Goal: Task Accomplishment & Management: Use online tool/utility

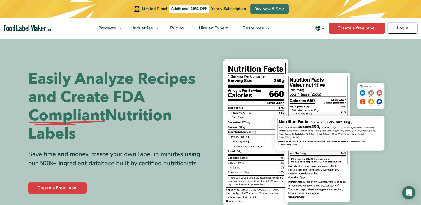
click at [400, 27] on link "Login" at bounding box center [403, 28] width 30 height 11
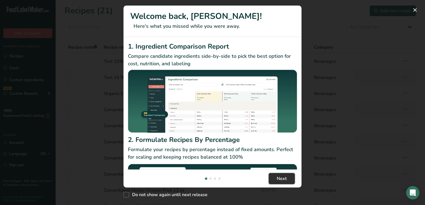
click at [283, 179] on span "Next" at bounding box center [282, 179] width 10 height 7
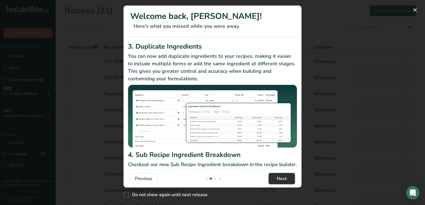
click at [283, 179] on span "Next" at bounding box center [282, 179] width 10 height 7
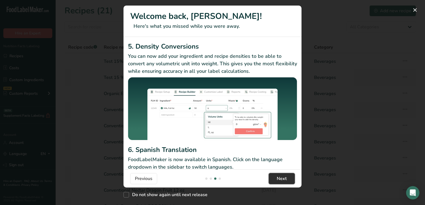
click at [283, 179] on span "Next" at bounding box center [282, 179] width 10 height 7
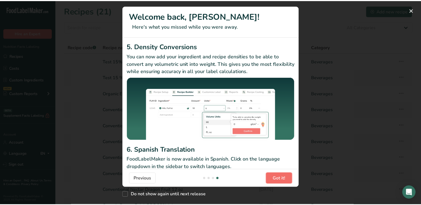
scroll to position [0, 534]
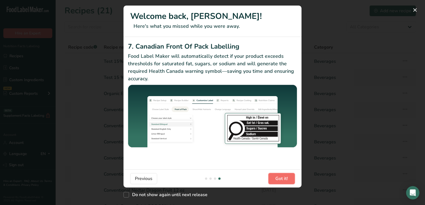
click at [283, 179] on span "Got it!" at bounding box center [282, 179] width 13 height 7
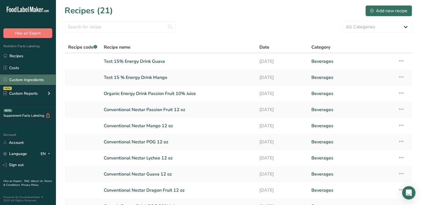
click at [24, 80] on link "Custom Ingredients" at bounding box center [28, 80] width 56 height 11
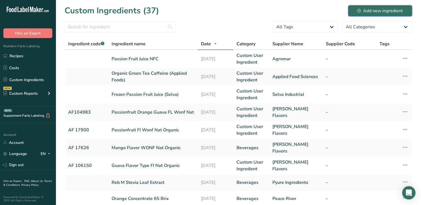
click at [375, 9] on div "Add new ingredient" at bounding box center [380, 11] width 46 height 7
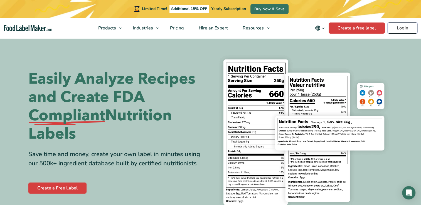
click at [405, 28] on link "Login" at bounding box center [403, 28] width 30 height 11
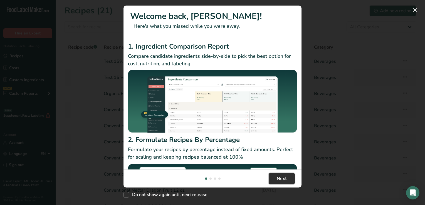
click at [286, 178] on span "Next" at bounding box center [282, 179] width 10 height 7
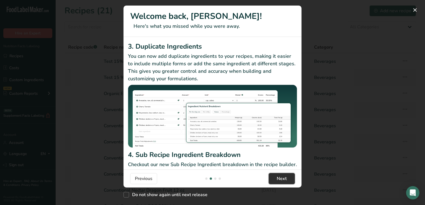
click at [286, 178] on span "Next" at bounding box center [282, 179] width 10 height 7
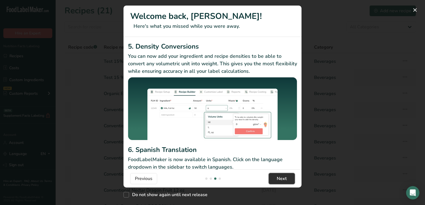
click at [286, 178] on span "Next" at bounding box center [282, 179] width 10 height 7
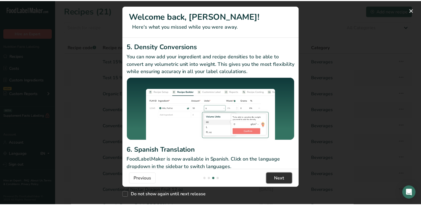
scroll to position [0, 534]
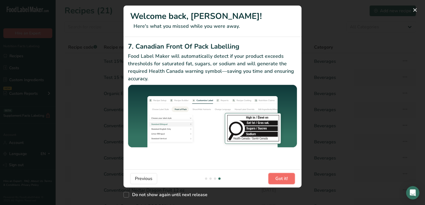
click at [286, 178] on span "Got it!" at bounding box center [282, 179] width 13 height 7
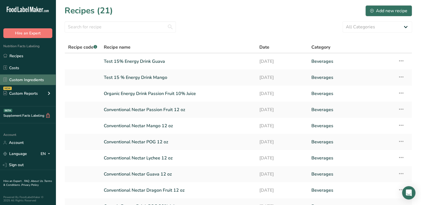
click at [26, 79] on link "Custom Ingredients" at bounding box center [28, 80] width 56 height 11
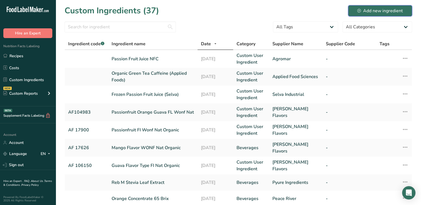
click at [385, 11] on div "Add new ingredient" at bounding box center [380, 11] width 46 height 7
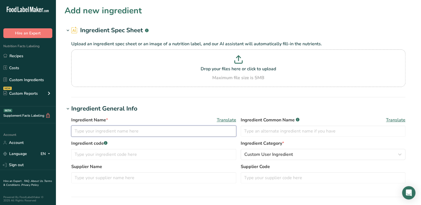
click at [76, 131] on input "text" at bounding box center [153, 131] width 165 height 11
type input "Citric Acid Anhydrous"
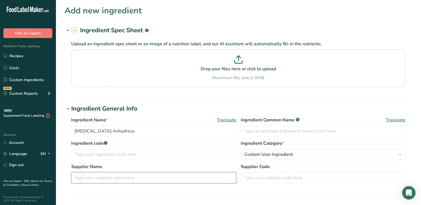
click at [77, 179] on input "text" at bounding box center [153, 178] width 165 height 11
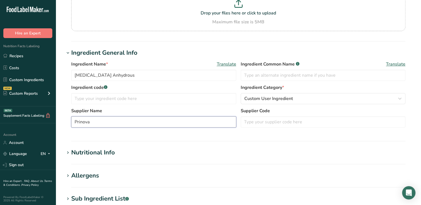
scroll to position [57, 0]
type input "Prinova"
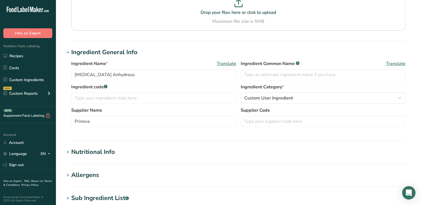
click at [95, 151] on div "Nutritional Info" at bounding box center [93, 152] width 44 height 9
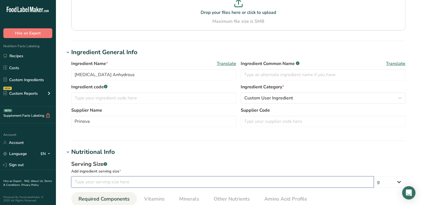
click at [81, 184] on input "number" at bounding box center [222, 182] width 303 height 11
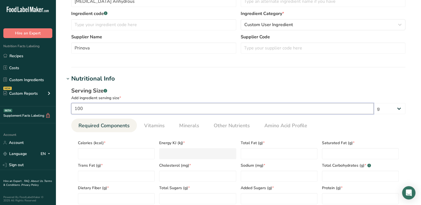
scroll to position [167, 0]
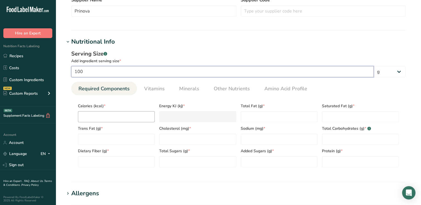
type input "100"
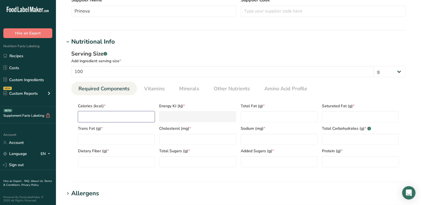
click at [104, 117] on input "number" at bounding box center [116, 116] width 77 height 11
type input "3"
type KJ "12.6"
type input "31"
type KJ "129.7"
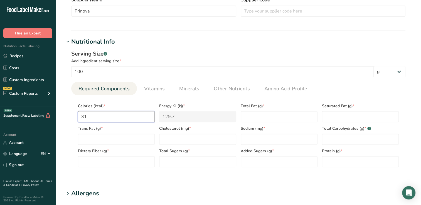
type input "310"
type KJ "1297"
type input "310"
click at [59, 105] on section "Add new ingredient Ingredient Spec Sheet .a-a{fill:#347362;}.b-a{fill:#fff;} Up…" at bounding box center [238, 102] width 365 height 538
drag, startPoint x: 247, startPoint y: 118, endPoint x: 303, endPoint y: 93, distance: 61.3
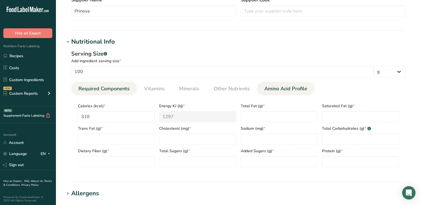
click at [303, 93] on link "Amino Acid Profile" at bounding box center [285, 89] width 47 height 14
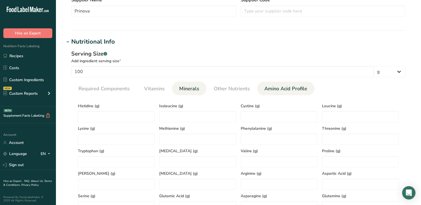
click at [187, 90] on span "Minerals" at bounding box center [189, 89] width 20 height 8
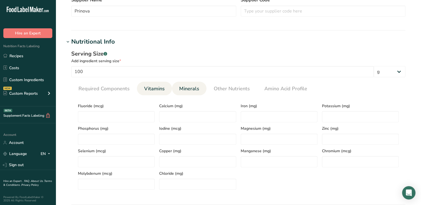
click at [154, 89] on span "Vitamins" at bounding box center [154, 89] width 21 height 8
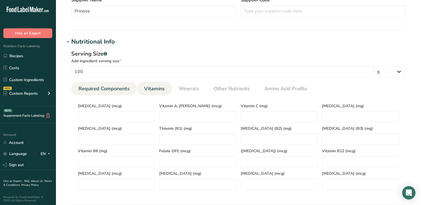
click at [103, 89] on span "Required Components" at bounding box center [103, 89] width 51 height 8
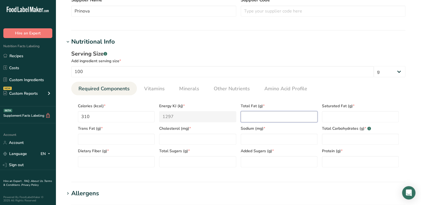
click at [254, 117] on Fat "number" at bounding box center [279, 116] width 77 height 11
type Fat "0"
click at [333, 119] on Fat "number" at bounding box center [360, 116] width 77 height 11
type Fat "0"
click at [84, 138] on Fat "number" at bounding box center [116, 139] width 77 height 11
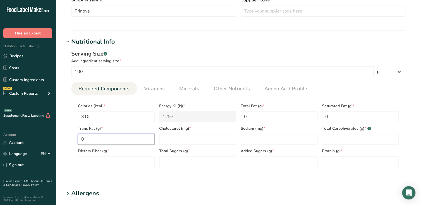
click at [97, 141] on Fat "0" at bounding box center [116, 139] width 77 height 11
type Fat "0"
click at [169, 137] on input "number" at bounding box center [197, 139] width 77 height 11
type input "0"
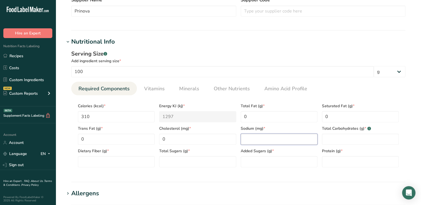
click at [254, 139] on input "number" at bounding box center [279, 139] width 77 height 11
type input "0"
click at [339, 138] on Carbohydrates "number" at bounding box center [360, 139] width 77 height 11
type Carbohydrates "0"
click at [83, 162] on Fiber "number" at bounding box center [116, 161] width 77 height 11
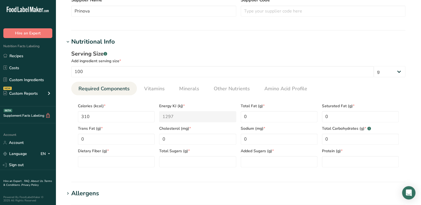
click at [195, 172] on div "Serving Size .a-a{fill:#347362;}.b-a{fill:#fff;} Add ingredient serving size * …" at bounding box center [239, 110] width 348 height 129
click at [86, 161] on Fiber "number" at bounding box center [116, 161] width 77 height 11
type Fiber "0"
click at [170, 164] on Sugars "number" at bounding box center [197, 161] width 77 height 11
type Sugars "0"
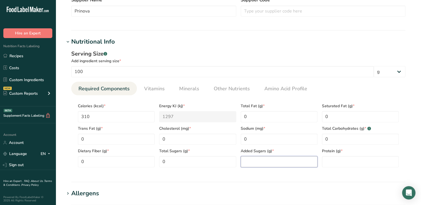
click at [264, 164] on Sugars "number" at bounding box center [279, 161] width 77 height 11
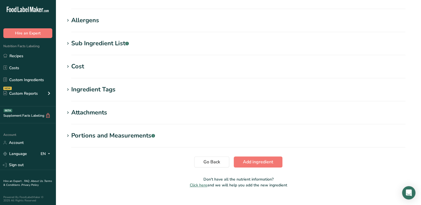
scroll to position [350, 0]
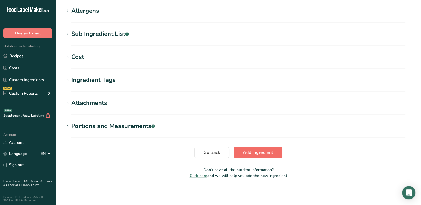
type Sugars "0"
click at [263, 152] on span "Add ingredient" at bounding box center [258, 152] width 30 height 7
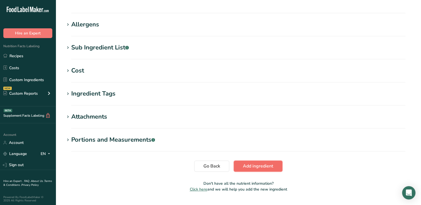
click at [253, 166] on span "Add ingredient" at bounding box center [258, 166] width 30 height 7
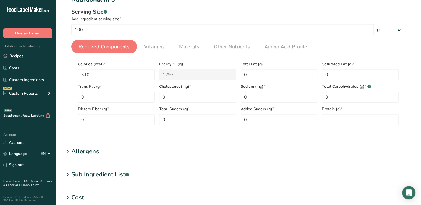
scroll to position [72, 0]
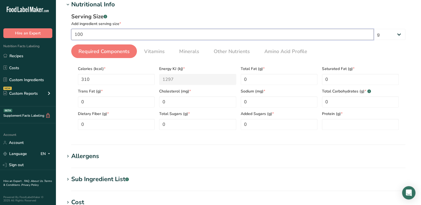
click at [90, 36] on input "100" at bounding box center [222, 34] width 303 height 11
type input "1"
type input "100"
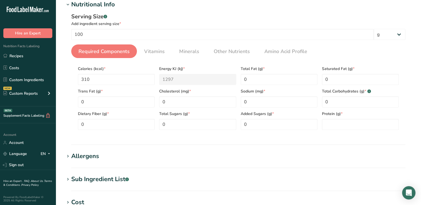
click at [65, 58] on div "Serving Size .a-a{fill:#347362;}.b-a{fill:#fff;} Add ingredient serving size * …" at bounding box center [239, 73] width 348 height 129
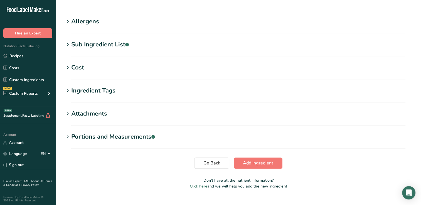
scroll to position [218, 0]
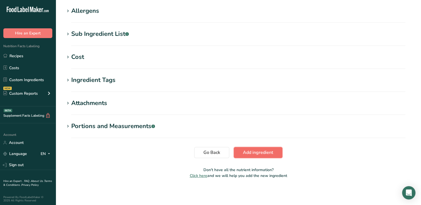
click at [267, 153] on span "Add ingredient" at bounding box center [258, 152] width 30 height 7
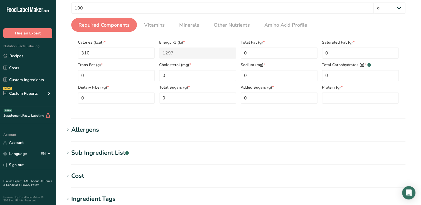
scroll to position [72, 0]
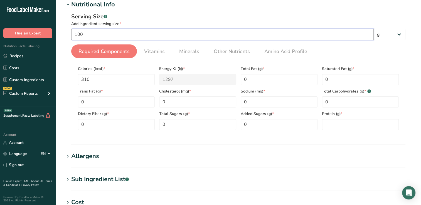
click at [86, 35] on input "100" at bounding box center [222, 34] width 303 height 11
type input "0"
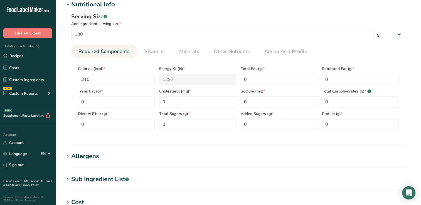
click at [152, 18] on div "Serving Size .a-a{fill:#347362;}.b-a{fill:#fff;}" at bounding box center [238, 17] width 334 height 8
click at [98, 77] on input "310" at bounding box center [116, 79] width 77 height 11
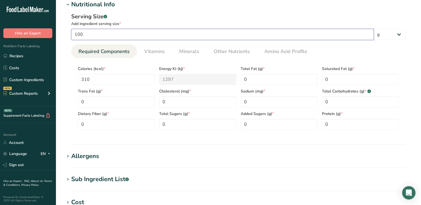
click at [87, 35] on input "100" at bounding box center [222, 34] width 303 height 11
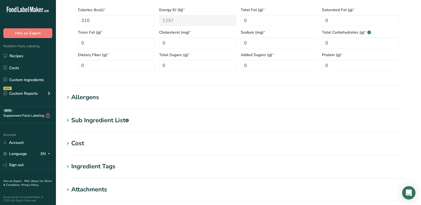
scroll to position [218, 0]
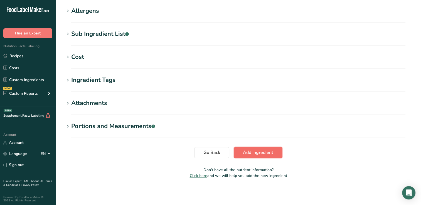
click at [246, 151] on span "Add ingredient" at bounding box center [258, 152] width 30 height 7
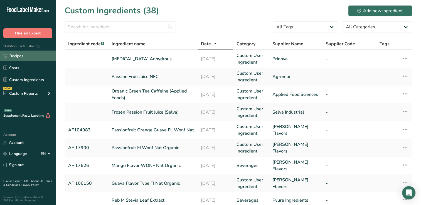
click at [22, 55] on link "Recipes" at bounding box center [28, 56] width 56 height 11
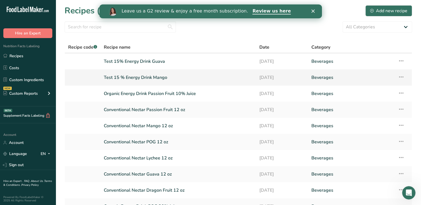
click at [140, 77] on link "Test 15 % Energy Drink Mango" at bounding box center [178, 78] width 149 height 12
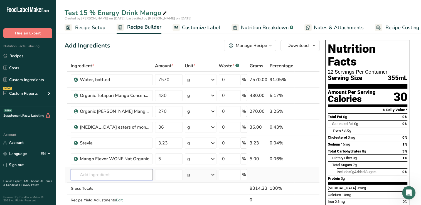
click at [111, 177] on input "text" at bounding box center [112, 175] width 82 height 11
